Goal: Task Accomplishment & Management: Manage account settings

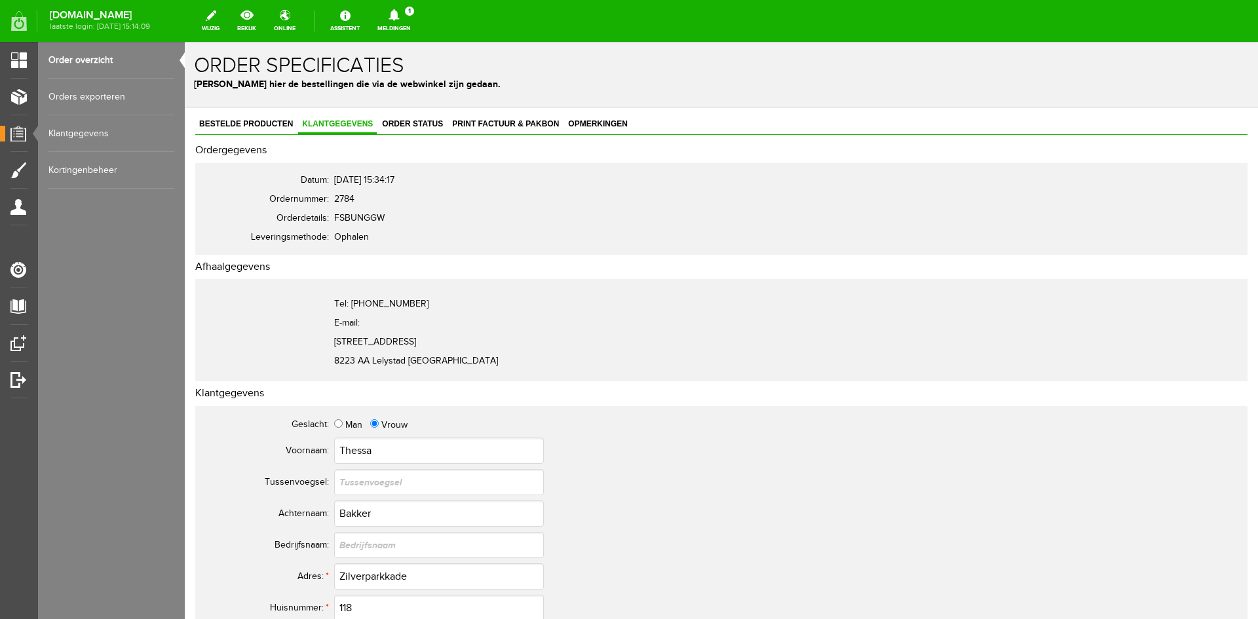
scroll to position [262, 0]
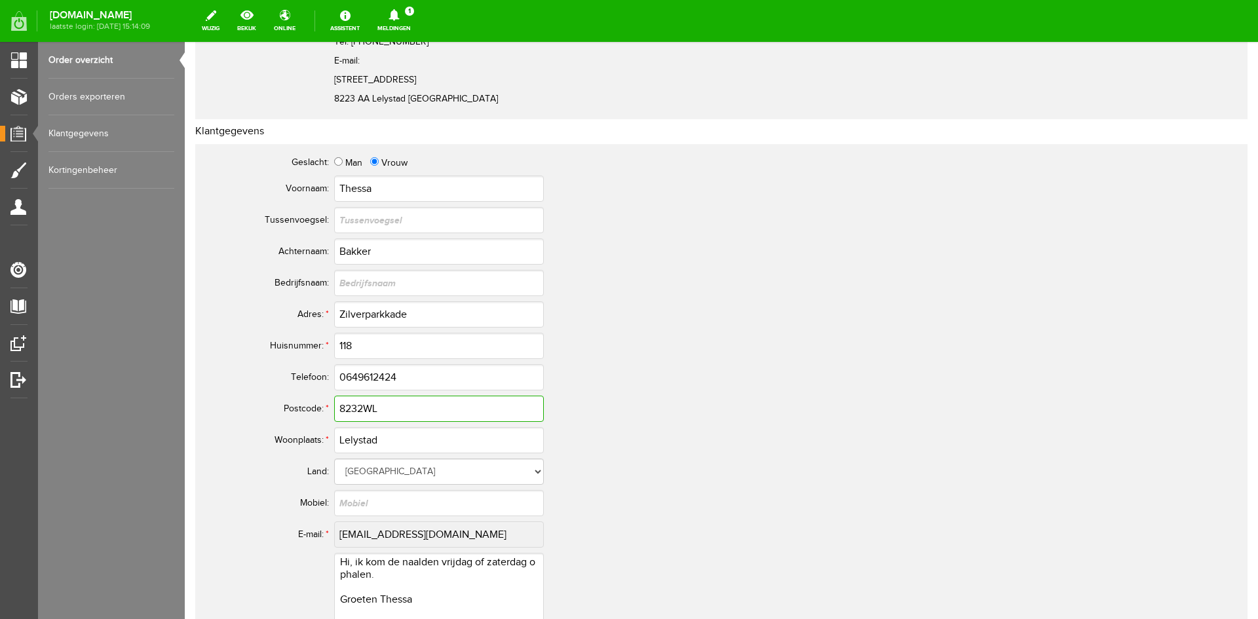
click at [397, 406] on input "8232WL" at bounding box center [439, 409] width 210 height 26
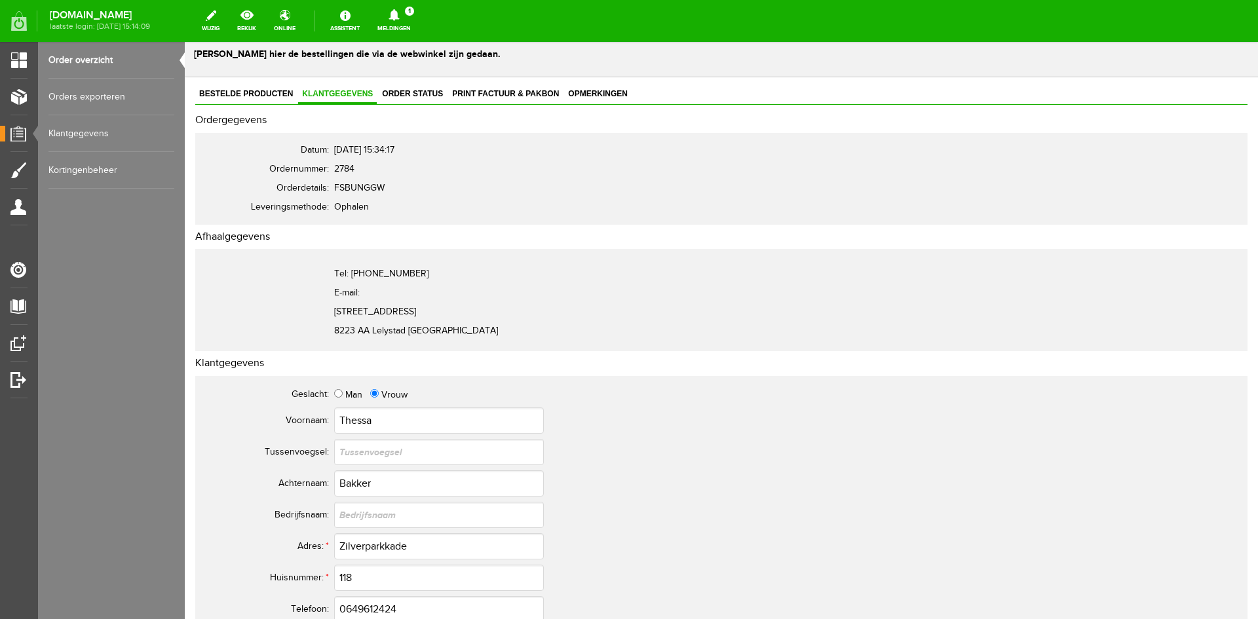
scroll to position [0, 0]
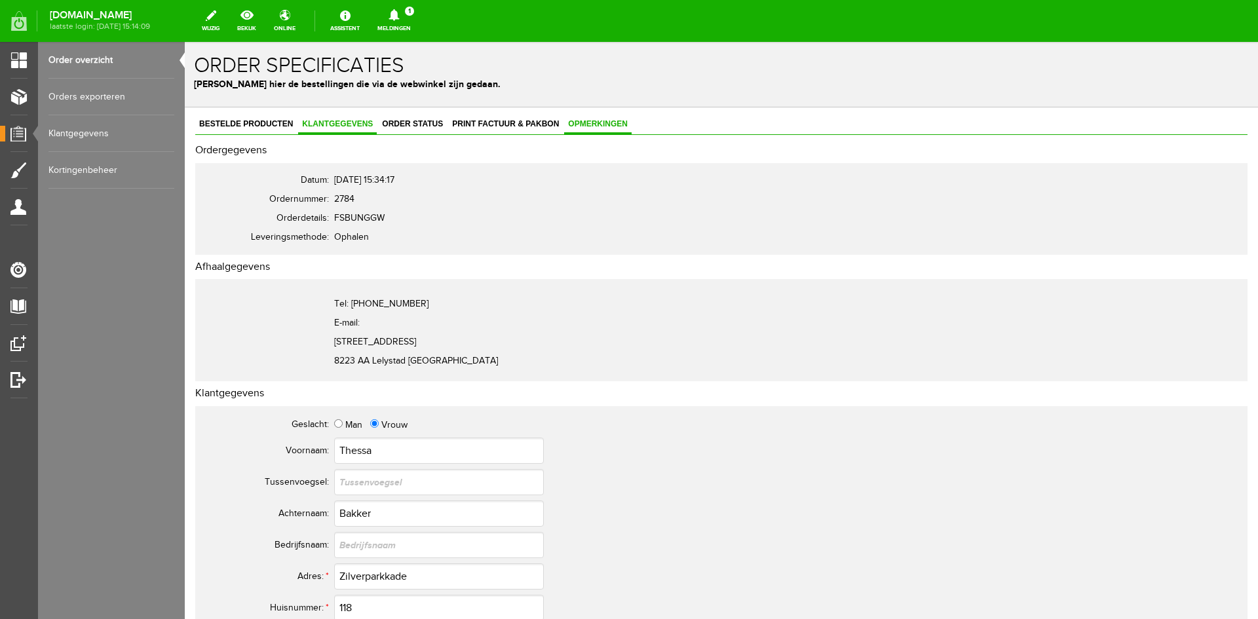
click at [595, 121] on span "Opmerkingen" at bounding box center [597, 123] width 67 height 9
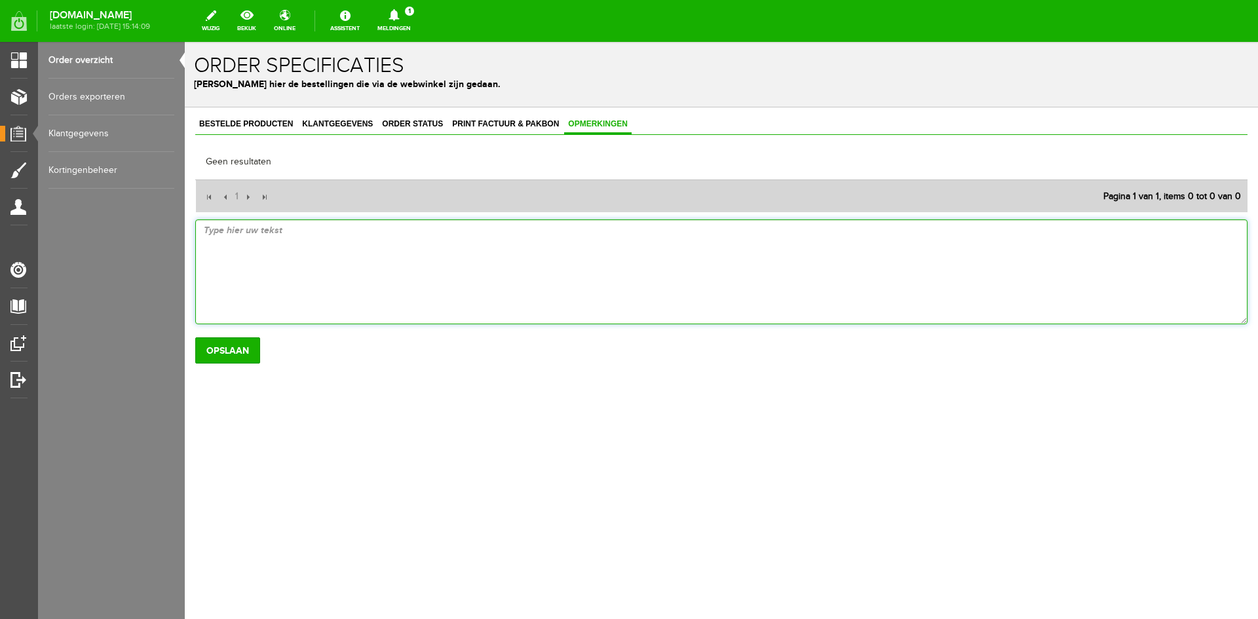
click at [215, 237] on textarea at bounding box center [721, 271] width 1052 height 105
click at [321, 231] on textarea "1 vorige week afgehaald, nr. 3 26-09 gebeld." at bounding box center [721, 271] width 1052 height 105
type textarea "1 vorige week afgehaald, nr. 3.00 26-09 gebeld."
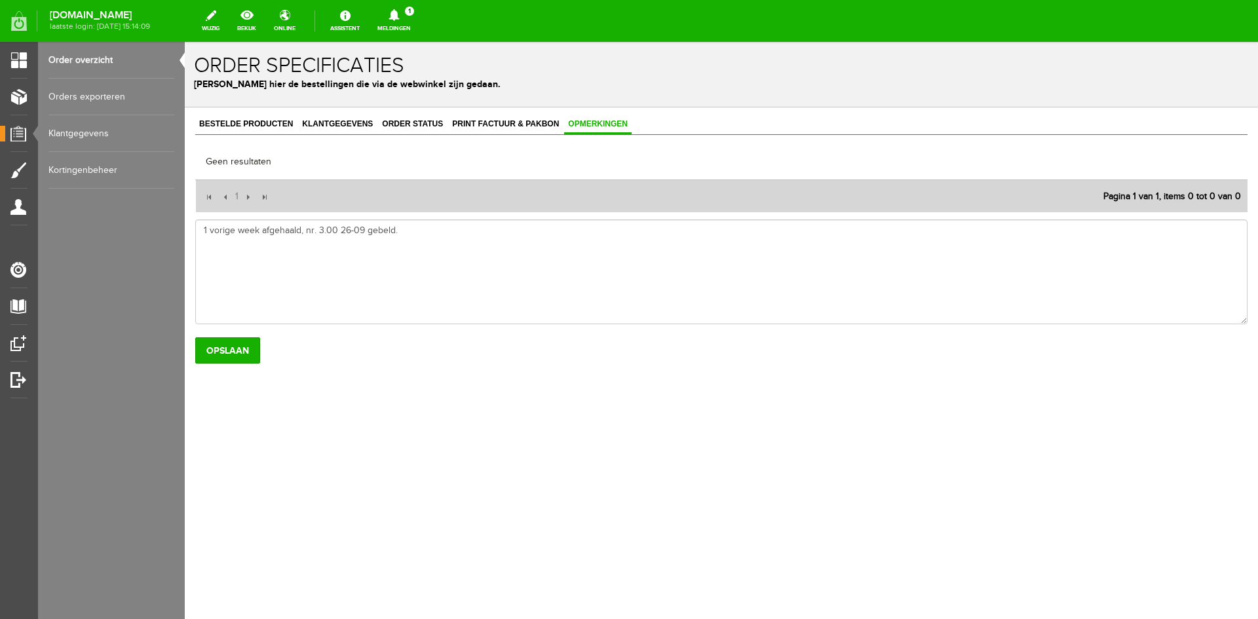
click at [419, 24] on link "Meldingen 1 Nieuwe orders Er is een nieuwe order( #2784 ) geplaatst door [PERSO…" at bounding box center [394, 21] width 49 height 29
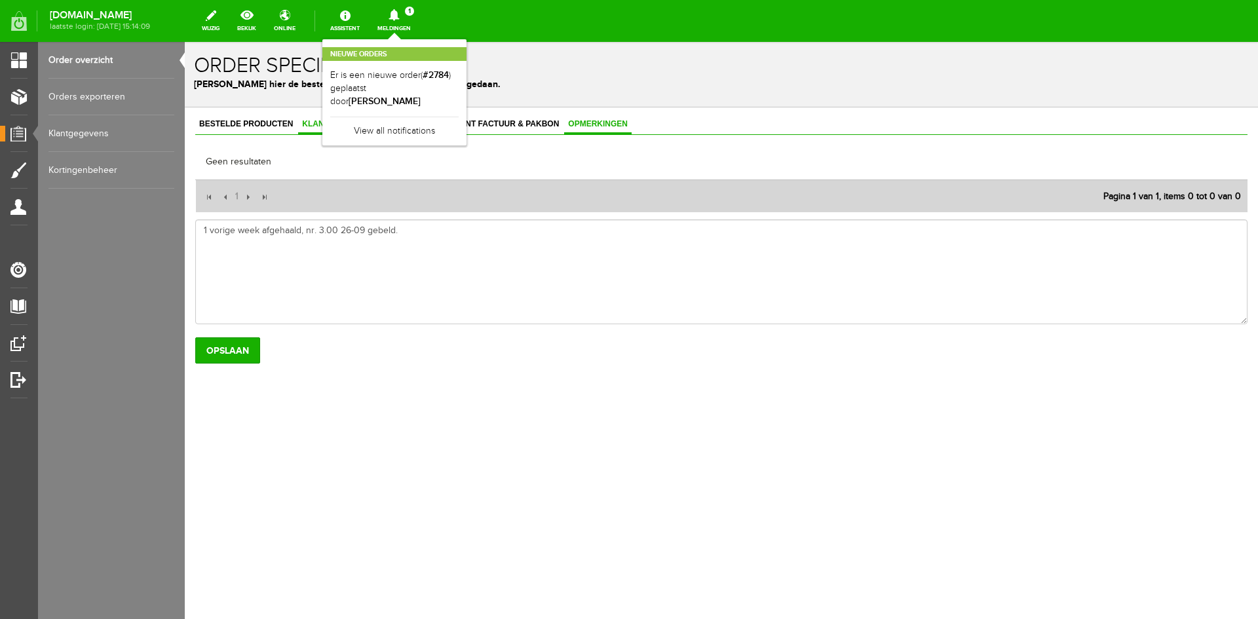
click at [326, 126] on span "Klantgegevens" at bounding box center [337, 123] width 79 height 9
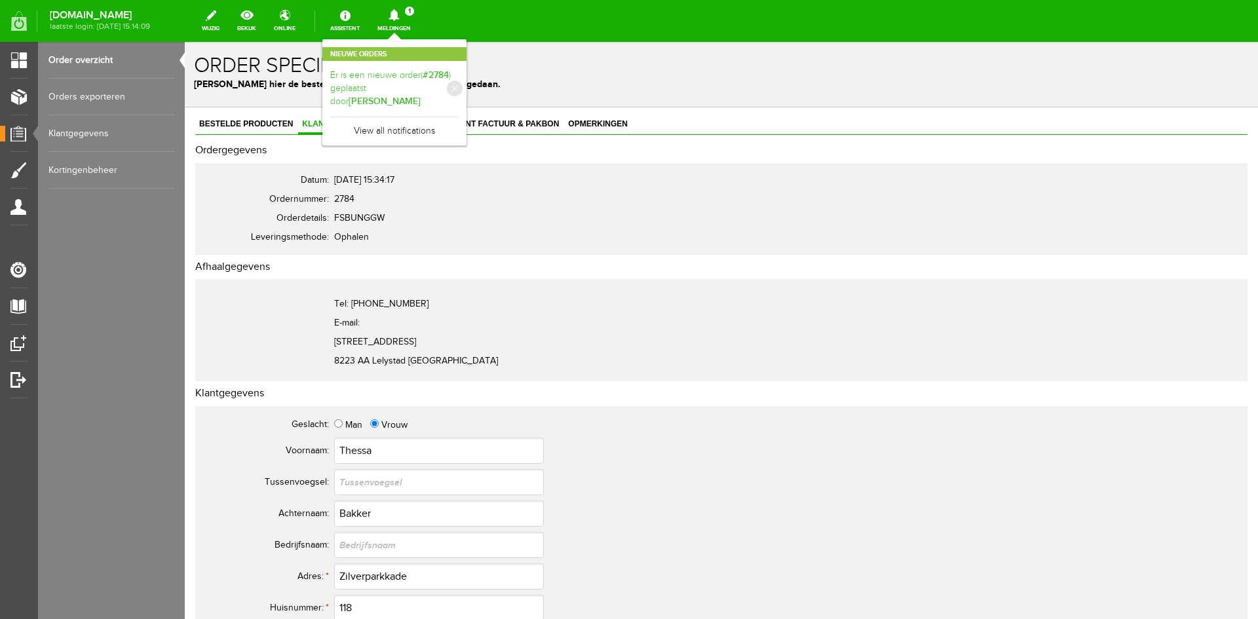
click at [434, 85] on link "Er is een nieuwe order( #2784 ) geplaatst door [PERSON_NAME]" at bounding box center [394, 89] width 128 height 40
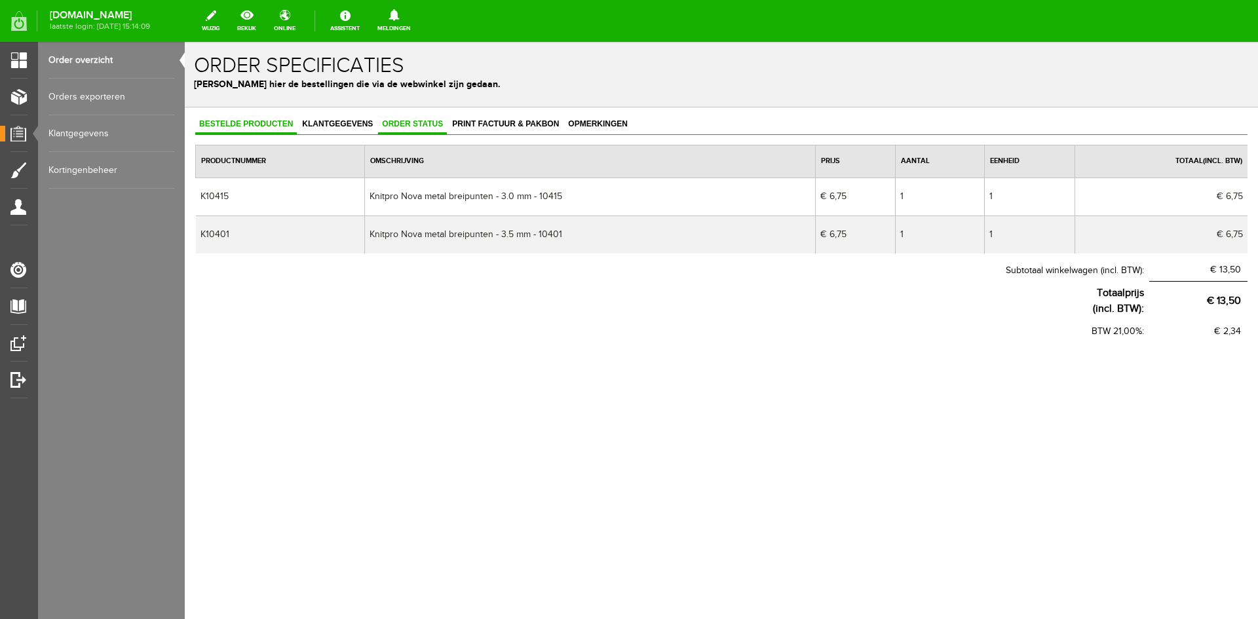
click at [415, 122] on span "Order status" at bounding box center [412, 123] width 69 height 9
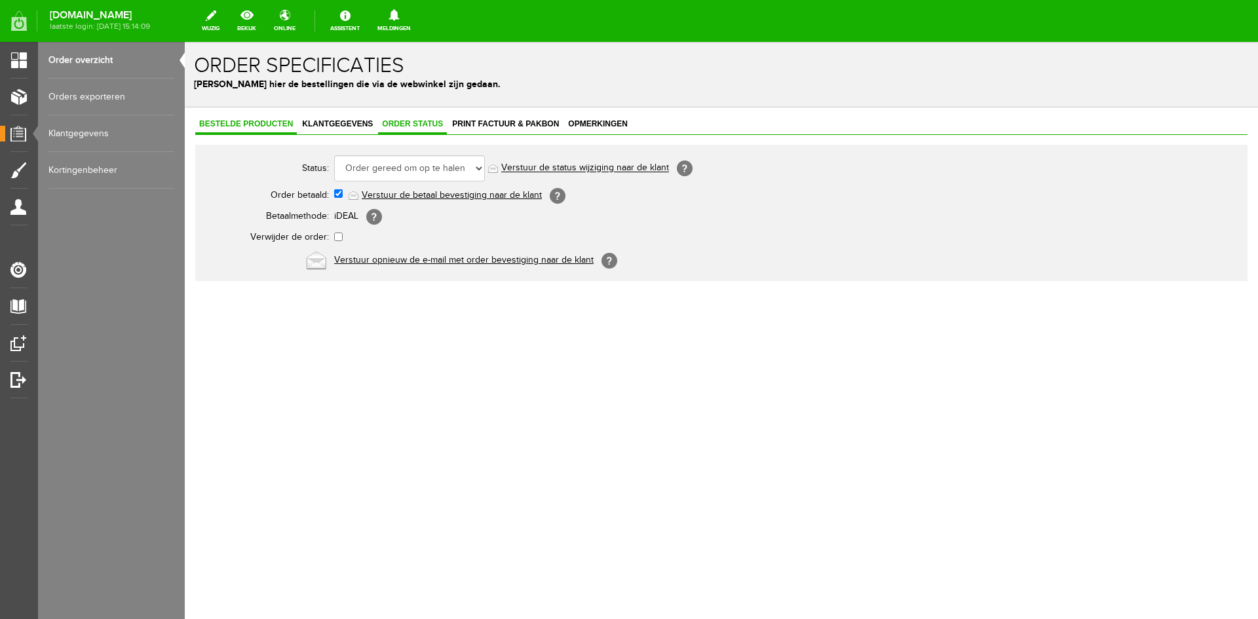
click at [257, 120] on span "Bestelde producten" at bounding box center [246, 123] width 102 height 9
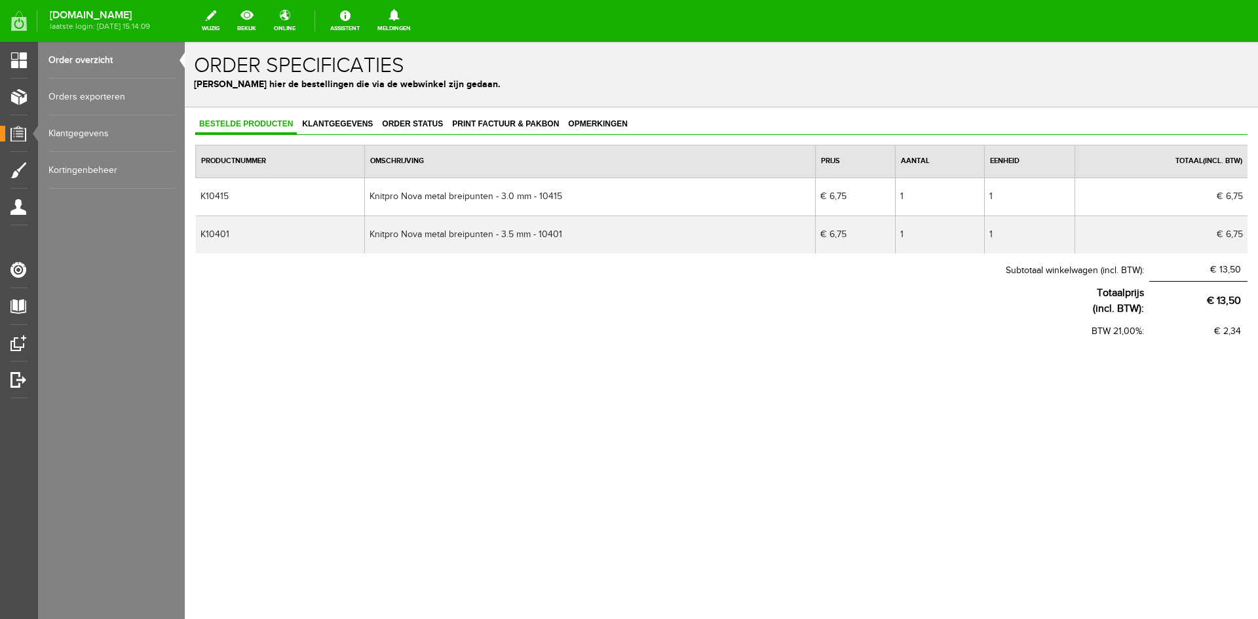
click at [88, 57] on link "Order overzicht" at bounding box center [111, 60] width 126 height 37
